Goal: Transaction & Acquisition: Purchase product/service

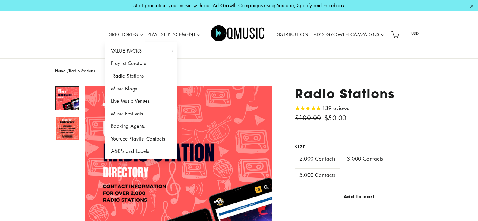
click at [124, 76] on link "Radio Stations" at bounding box center [141, 76] width 72 height 13
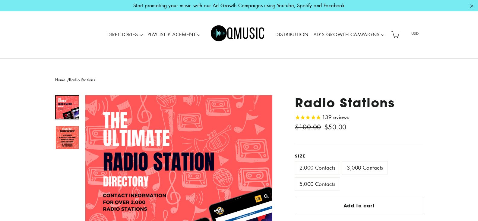
scroll to position [60, 0]
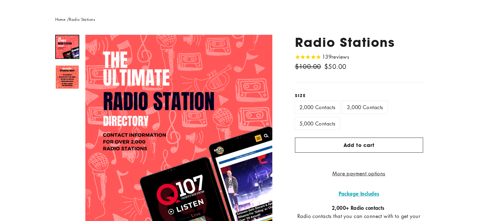
click at [359, 107] on label "3,000 Contacts" at bounding box center [365, 107] width 45 height 12
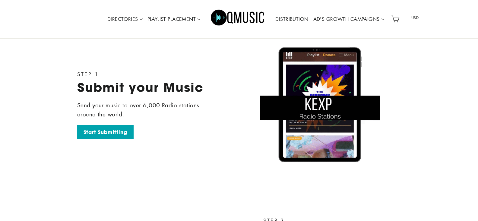
scroll to position [987, 0]
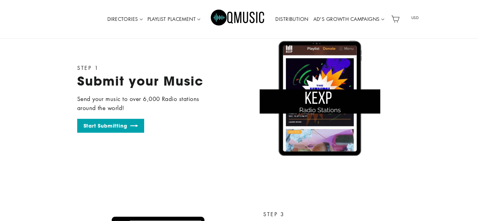
click at [122, 127] on link "Start Submitting" at bounding box center [110, 126] width 67 height 14
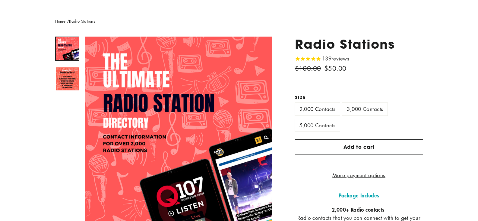
scroll to position [101, 0]
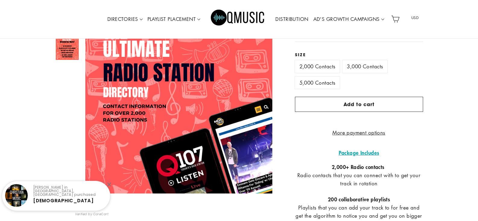
click at [330, 81] on label "5,000 Contacts" at bounding box center [317, 82] width 45 height 12
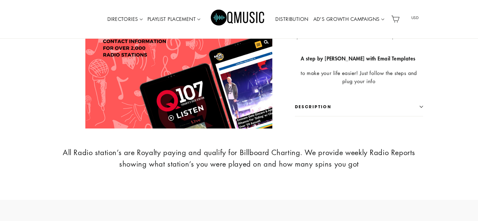
scroll to position [394, 0]
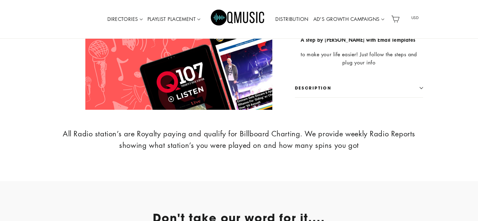
click at [413, 96] on button "Description" at bounding box center [359, 87] width 128 height 19
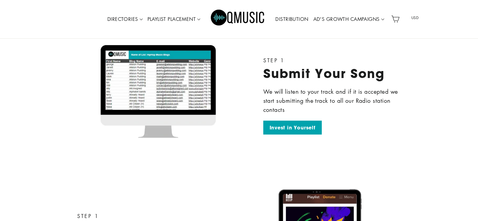
scroll to position [937, 0]
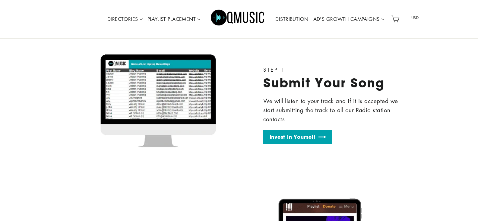
click at [313, 143] on link "Invest in Yourself" at bounding box center [297, 137] width 69 height 14
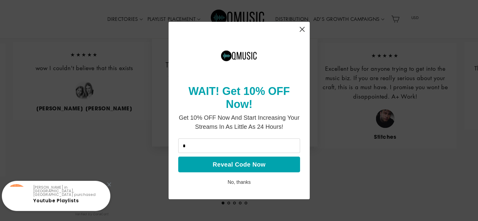
type input "**********"
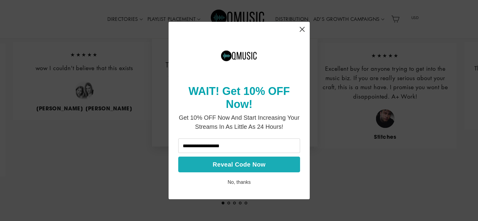
click at [250, 167] on button "Reveal Code Now" at bounding box center [239, 164] width 122 height 16
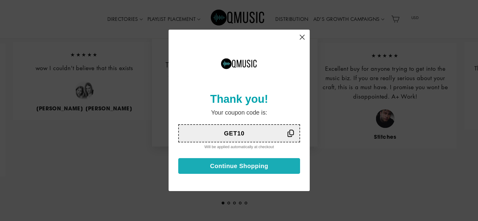
click at [244, 162] on button "Continue Shopping" at bounding box center [239, 166] width 122 height 16
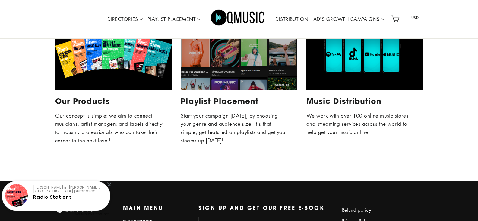
scroll to position [2778, 0]
